Goal: Task Accomplishment & Management: Use online tool/utility

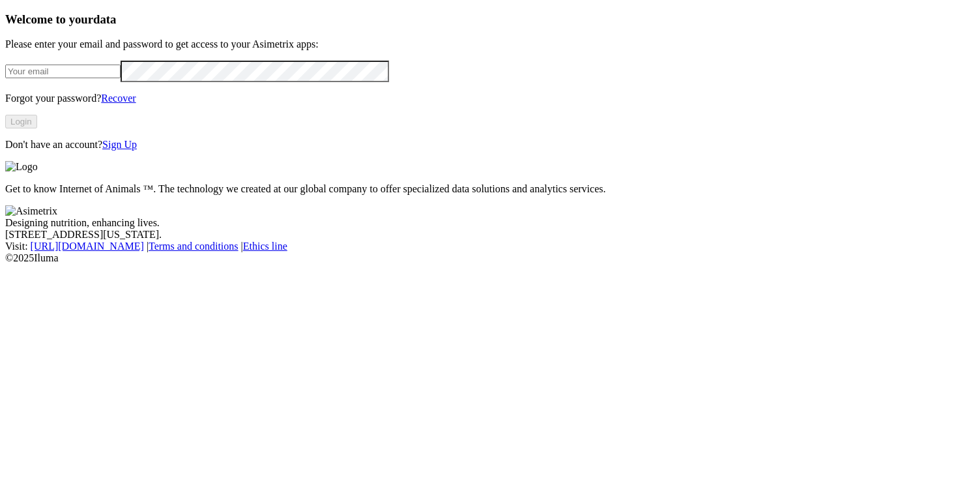
type input "karen.yepes@asimetrix.co"
click at [37, 128] on button "Login" at bounding box center [21, 122] width 32 height 14
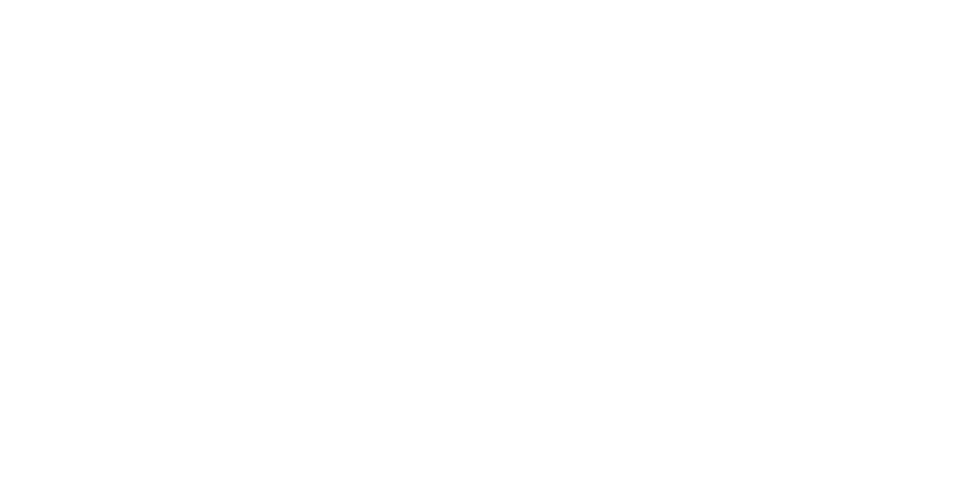
type input "gu"
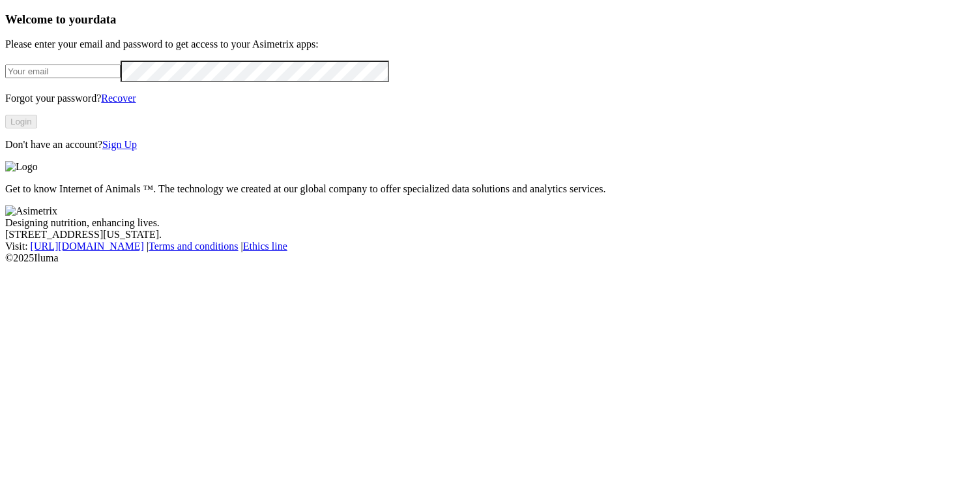
click at [121, 78] on input "email" at bounding box center [62, 71] width 115 height 14
type input "[PERSON_NAME][EMAIL_ADDRESS][PERSON_NAME][DOMAIN_NAME]"
click at [37, 128] on button "Login" at bounding box center [21, 122] width 32 height 14
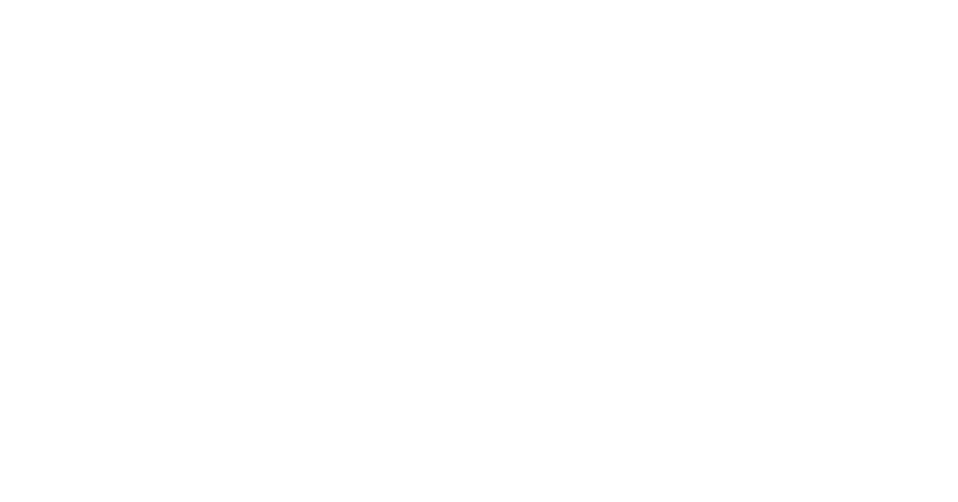
type input "GP3 L77 Formato nuevo.xlsx"
type input "GP4 L76 Formato nuevo.xlsx"
type input "GP5 L73 Formato nuevo.xlsx"
type input "GP7 L79 Formato nuevo.xlsx"
type input "GP8 L74 Formato nuevo.xlsx"
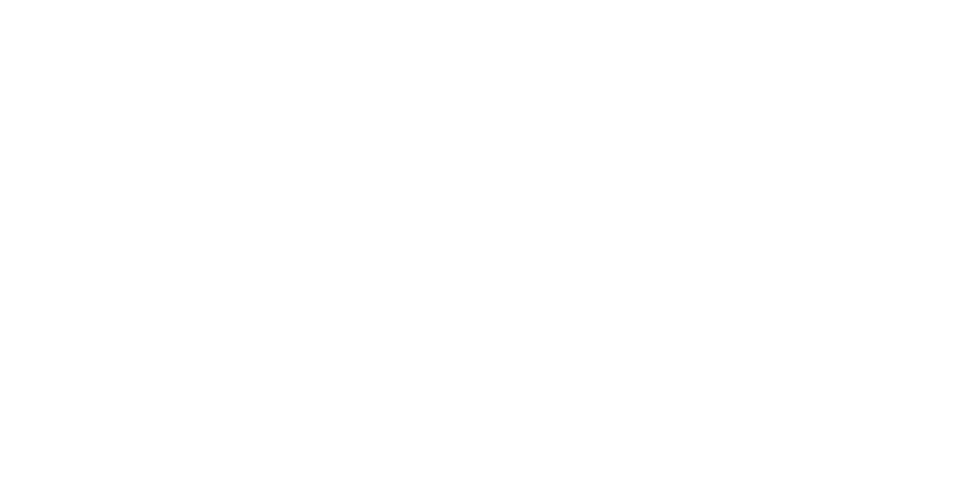
type input "GP4 L76 Formato nuevo.xlsx"
type input "GP5 L73 Formato nuevo.xlsx"
type input "GP7 L79 Formato nuevo.xlsx"
type input "GP8 L74 Formato nuevo.xlsx"
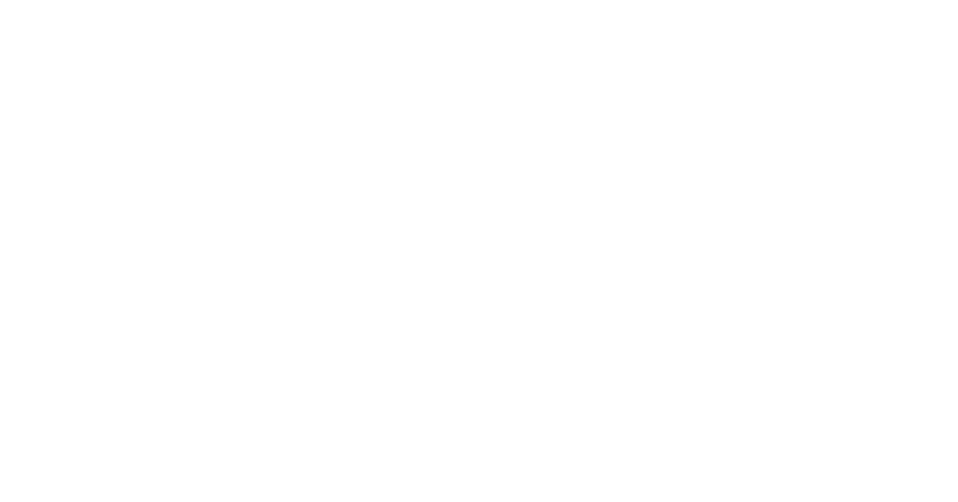
type input "GP5 L73 Formato nuevo.xlsx"
type input "GP7 L79 Formato nuevo.xlsx"
type input "GP8 L74 Formato nuevo.xlsx"
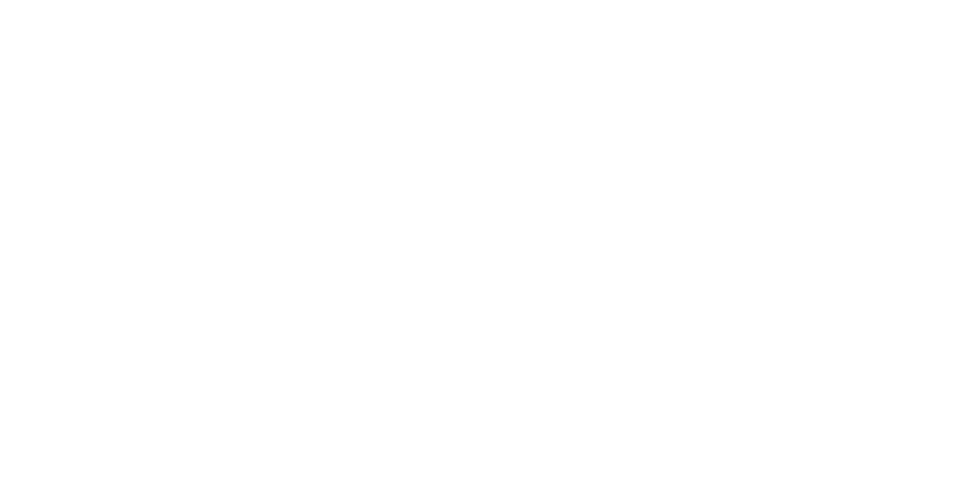
type input "GP7 L79 Formato nuevo.xlsx"
type input "GP8 L74 Formato nuevo.xlsx"
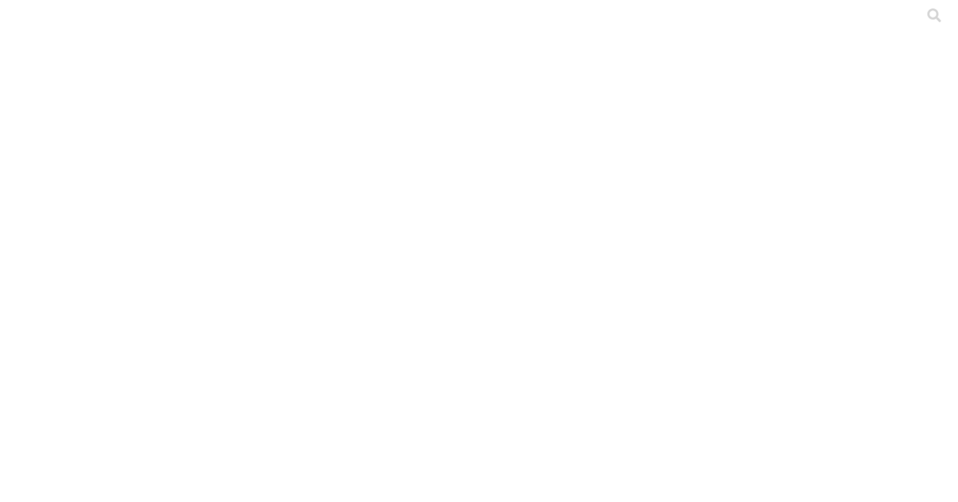
click at [242, 314] on div at bounding box center [484, 251] width 958 height 502
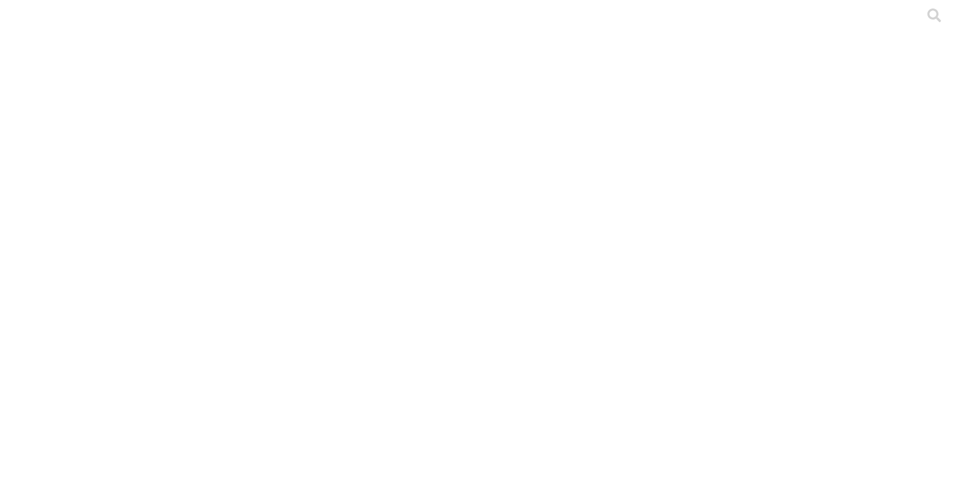
drag, startPoint x: 334, startPoint y: 218, endPoint x: 154, endPoint y: 223, distance: 179.9
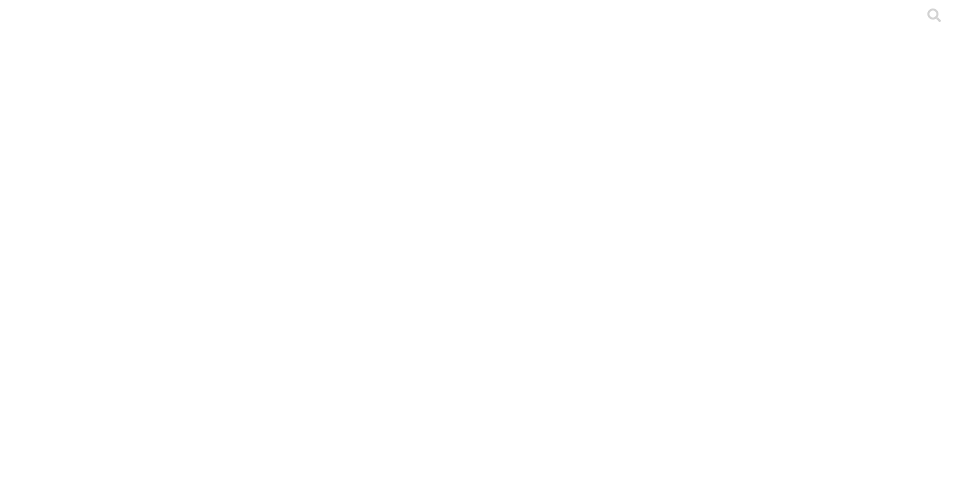
copy div "LEVANTE FORMATOS GENETICAS"
drag, startPoint x: 285, startPoint y: 195, endPoint x: 149, endPoint y: 195, distance: 136.2
copy link "Chocoita LOTE 629.xlsx"
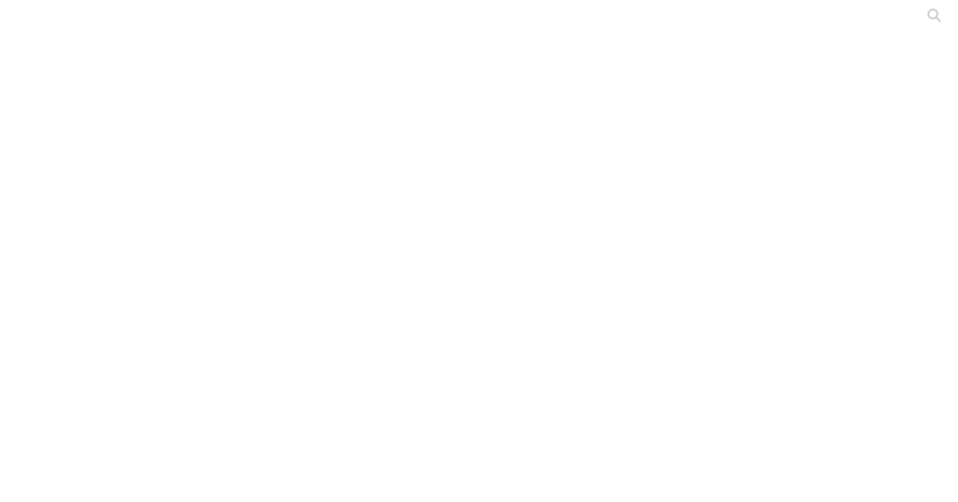
drag, startPoint x: 268, startPoint y: 223, endPoint x: 152, endPoint y: 223, distance: 115.3
copy link "Chocoita LOTE 641.xlsx"
drag, startPoint x: 261, startPoint y: 253, endPoint x: 144, endPoint y: 253, distance: 116.6
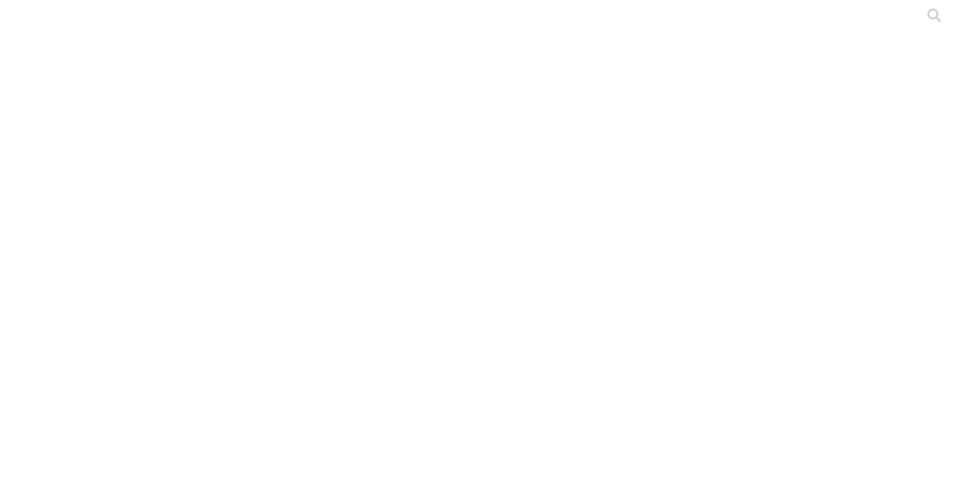
copy div "Molino LOTE 642.xlsx"
drag, startPoint x: 269, startPoint y: 284, endPoint x: 154, endPoint y: 283, distance: 115.3
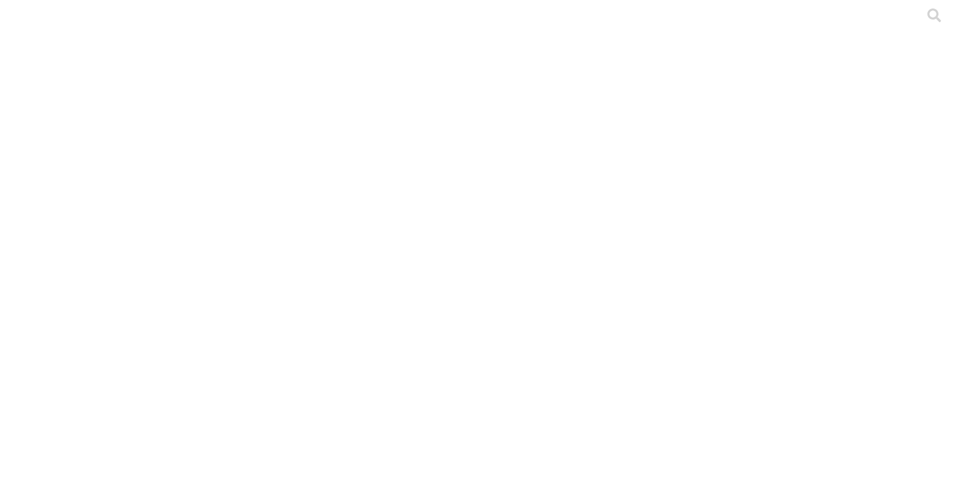
copy link "Chocoita LOTE 630.xlsx"
drag, startPoint x: 277, startPoint y: 315, endPoint x: 151, endPoint y: 315, distance: 125.7
copy link "Chocoita LOTE 640.xlsx"
drag, startPoint x: 271, startPoint y: 354, endPoint x: 153, endPoint y: 353, distance: 117.9
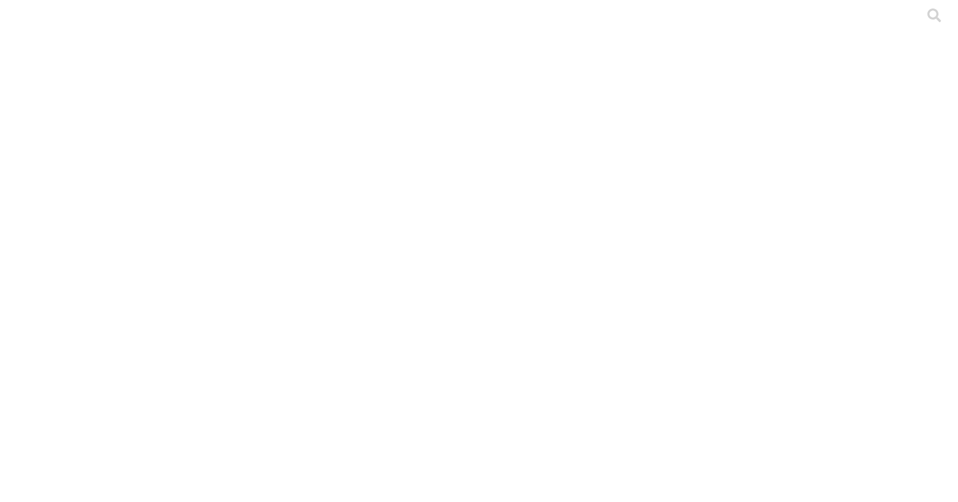
copy link "Chocoita LOTE 642.xlsx"
drag, startPoint x: 247, startPoint y: 380, endPoint x: 153, endPoint y: 381, distance: 93.8
copy link "Lote 643 1-4.xlsx"
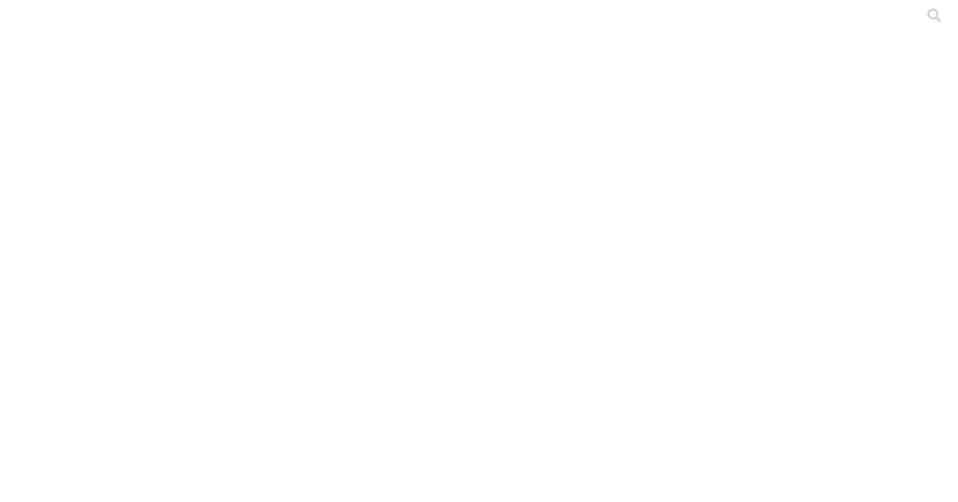
drag, startPoint x: 257, startPoint y: 412, endPoint x: 153, endPoint y: 413, distance: 103.6
copy link "Lote 644 11-16.xlsx"
drag, startPoint x: 293, startPoint y: 444, endPoint x: 152, endPoint y: 441, distance: 140.7
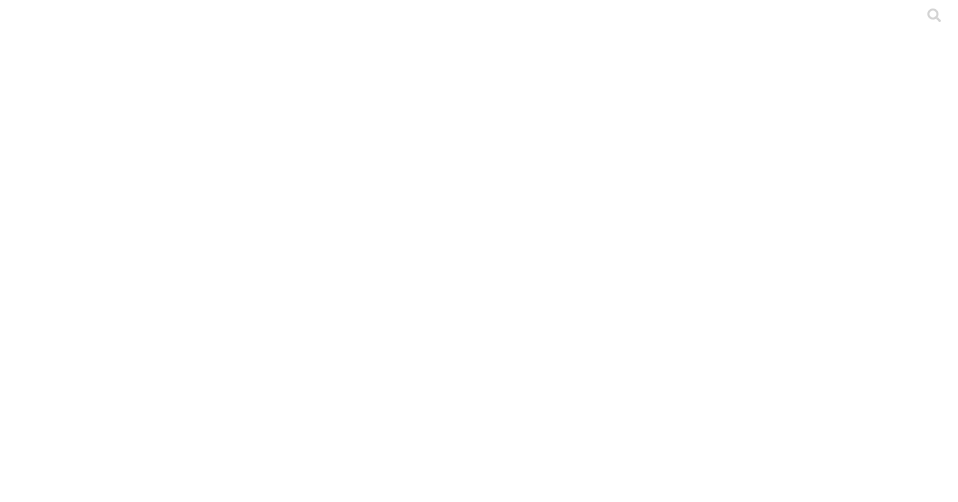
copy link "V. del Carmen Lote 633.xlsx"
